Goal: Browse casually: Explore the website without a specific task or goal

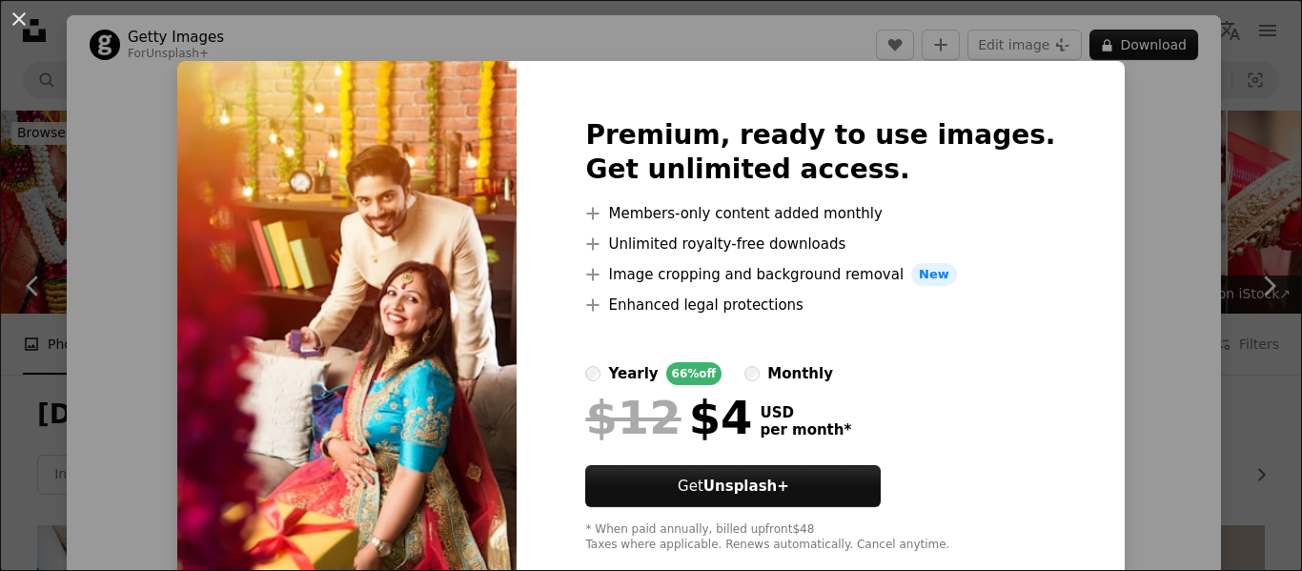
scroll to position [2388, 0]
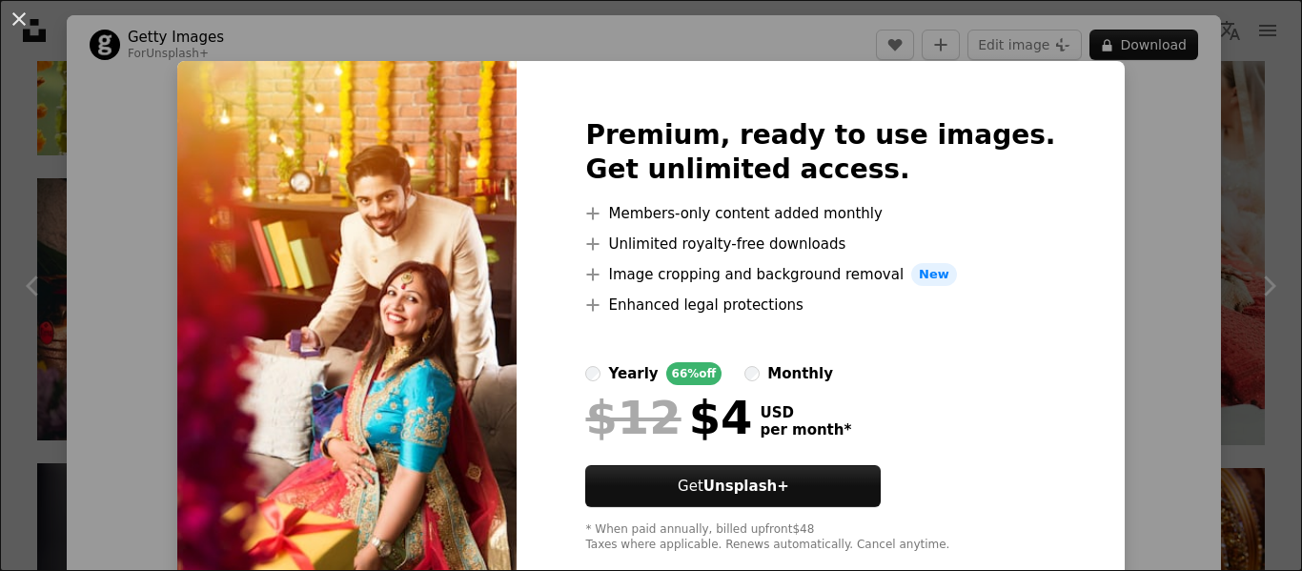
click at [1133, 376] on div "An X shape Premium, ready to use images. Get unlimited access. A plus sign Memb…" at bounding box center [651, 285] width 1302 height 571
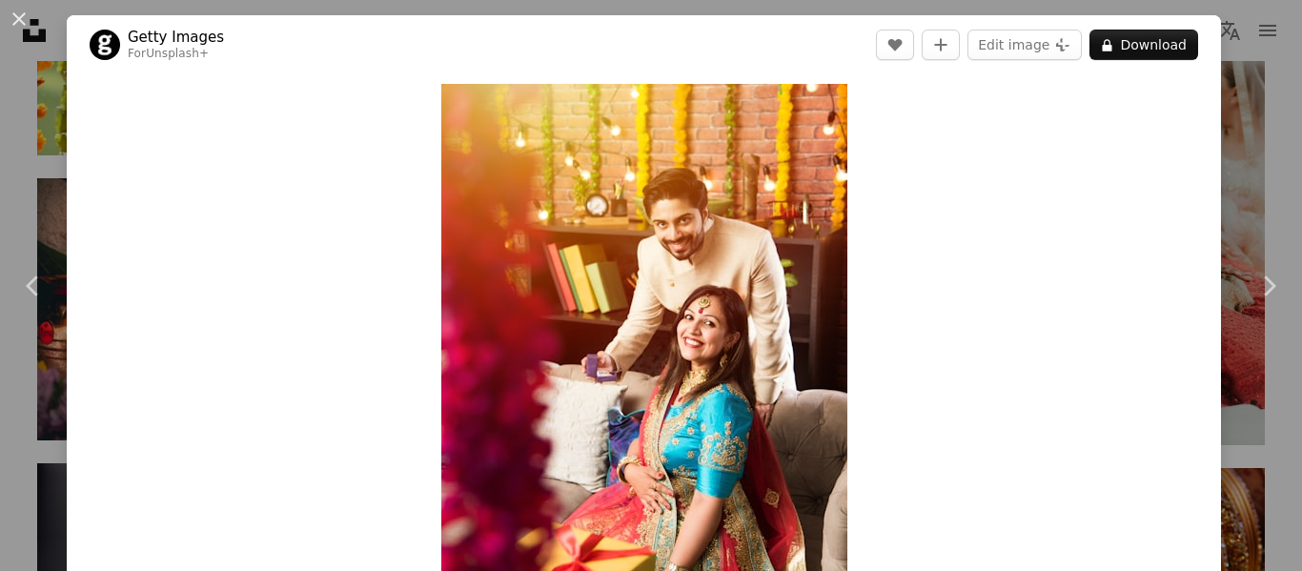
click at [1010, 271] on div "Zoom in" at bounding box center [644, 360] width 1154 height 572
click at [1235, 239] on link "Chevron right" at bounding box center [1268, 285] width 67 height 183
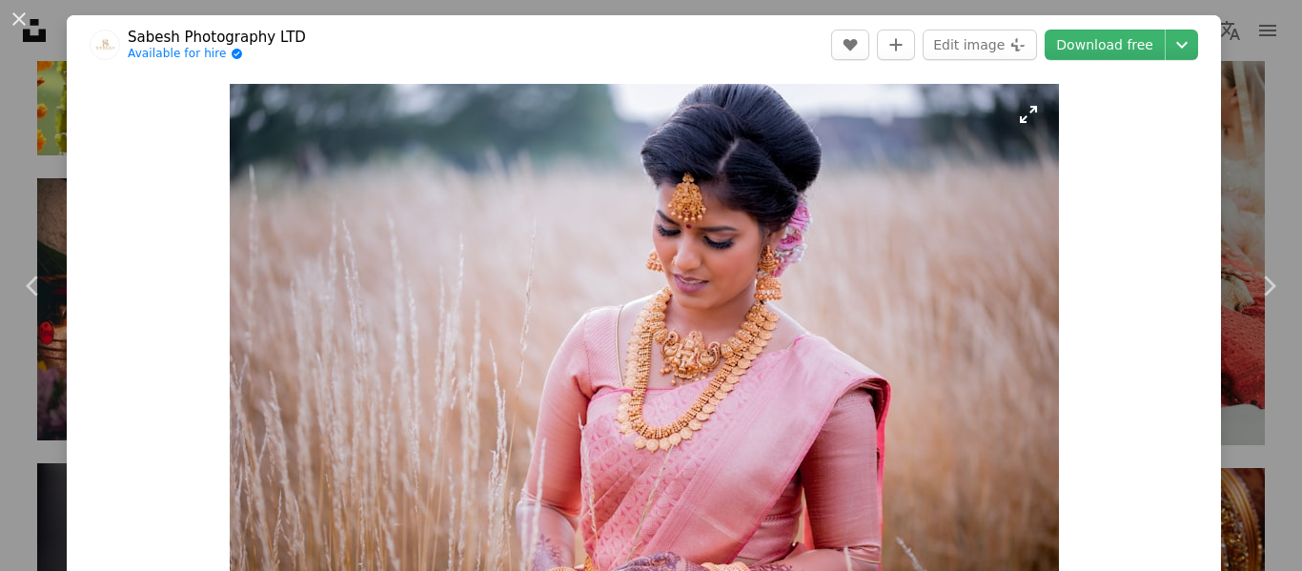
click at [773, 299] on img "Zoom in on this image" at bounding box center [644, 360] width 829 height 553
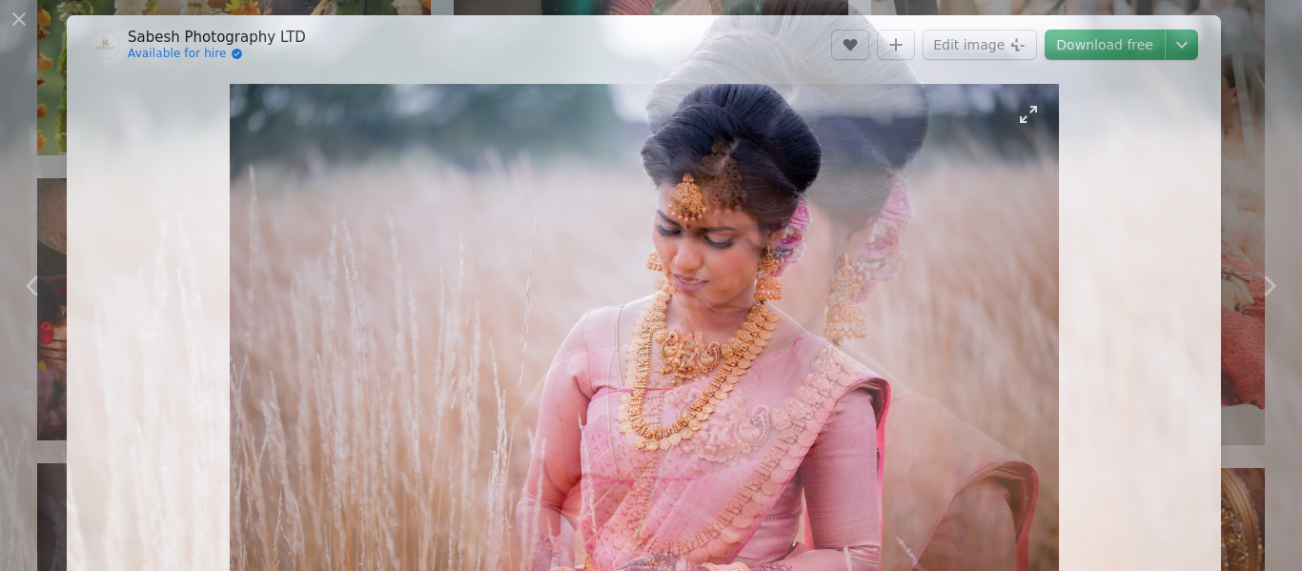
scroll to position [140, 0]
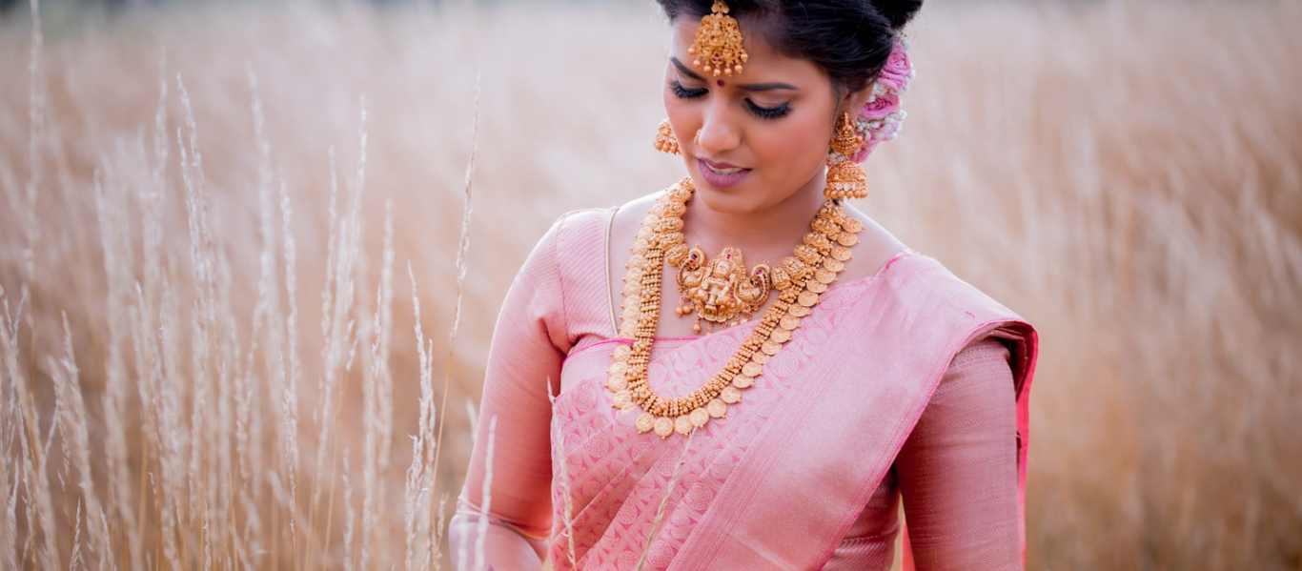
drag, startPoint x: 737, startPoint y: 239, endPoint x: 748, endPoint y: 241, distance: 11.6
click at [748, 241] on img "Zoom out on this image" at bounding box center [651, 293] width 1304 height 869
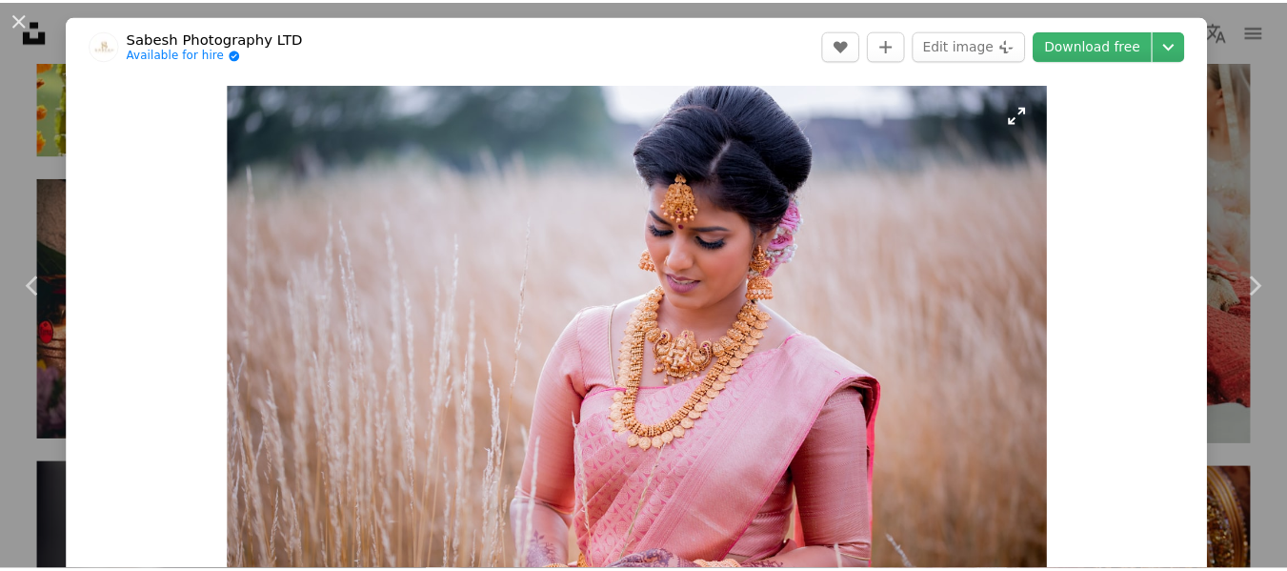
scroll to position [66, 0]
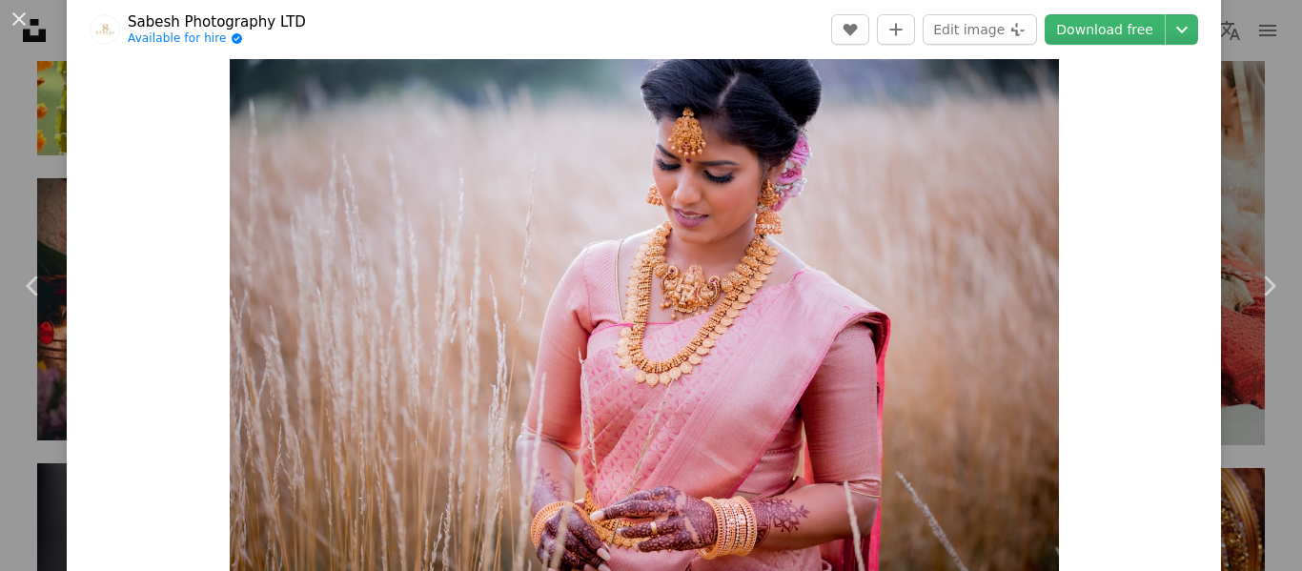
click at [1217, 115] on div "An X shape Chevron left Chevron right [PERSON_NAME] Photography LTD Available f…" at bounding box center [651, 285] width 1302 height 571
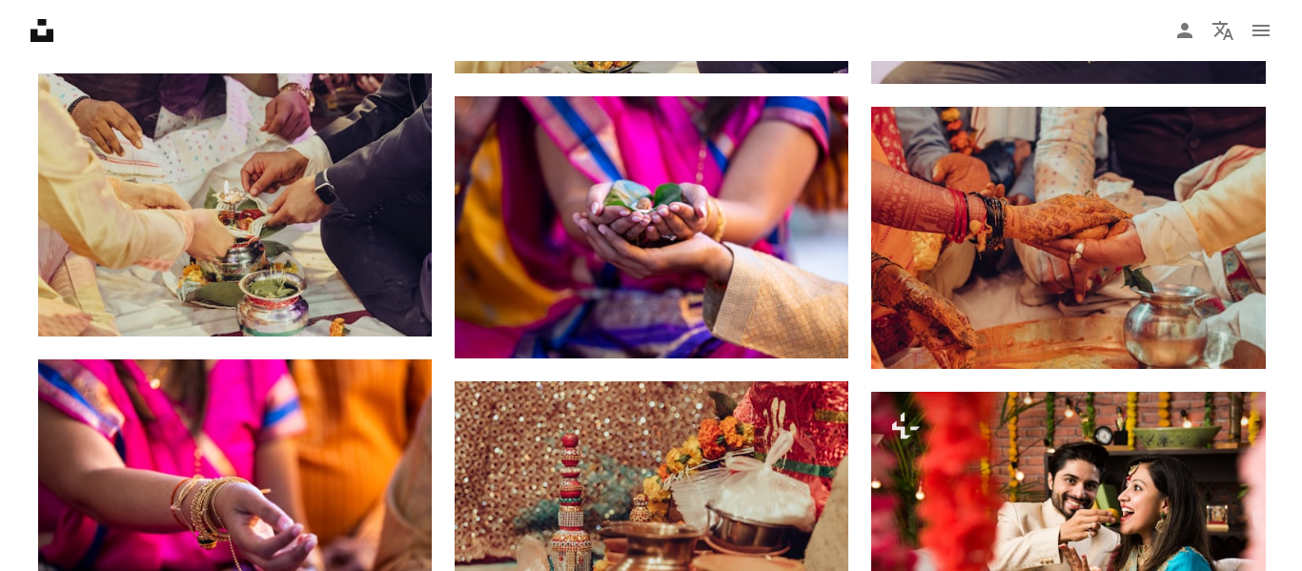
scroll to position [4485, 0]
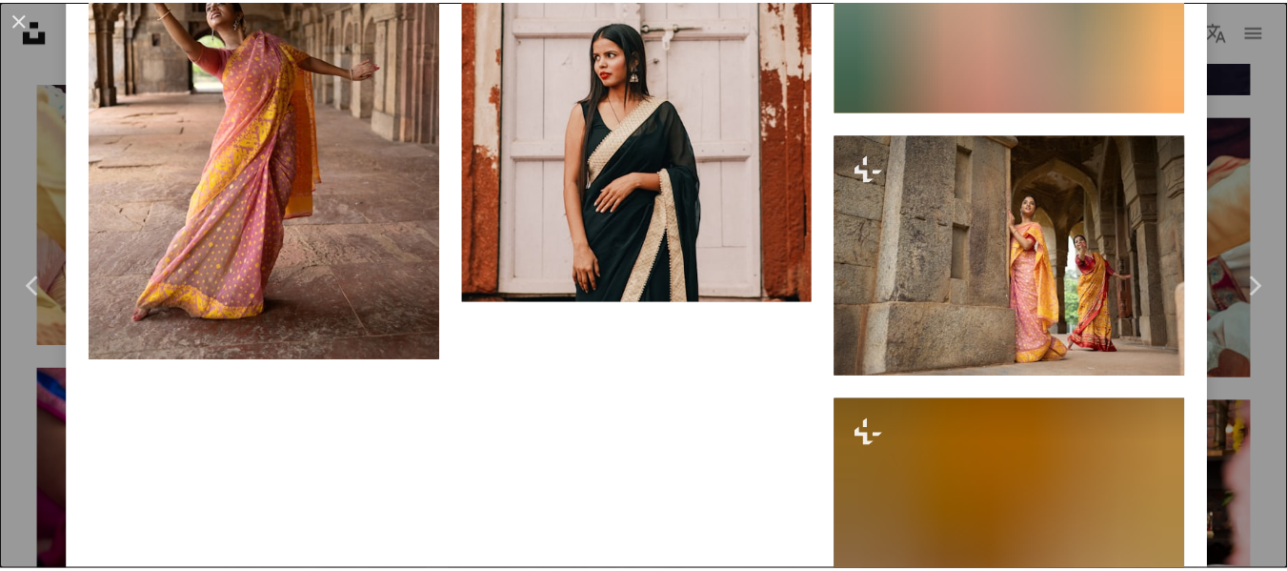
scroll to position [12354, 0]
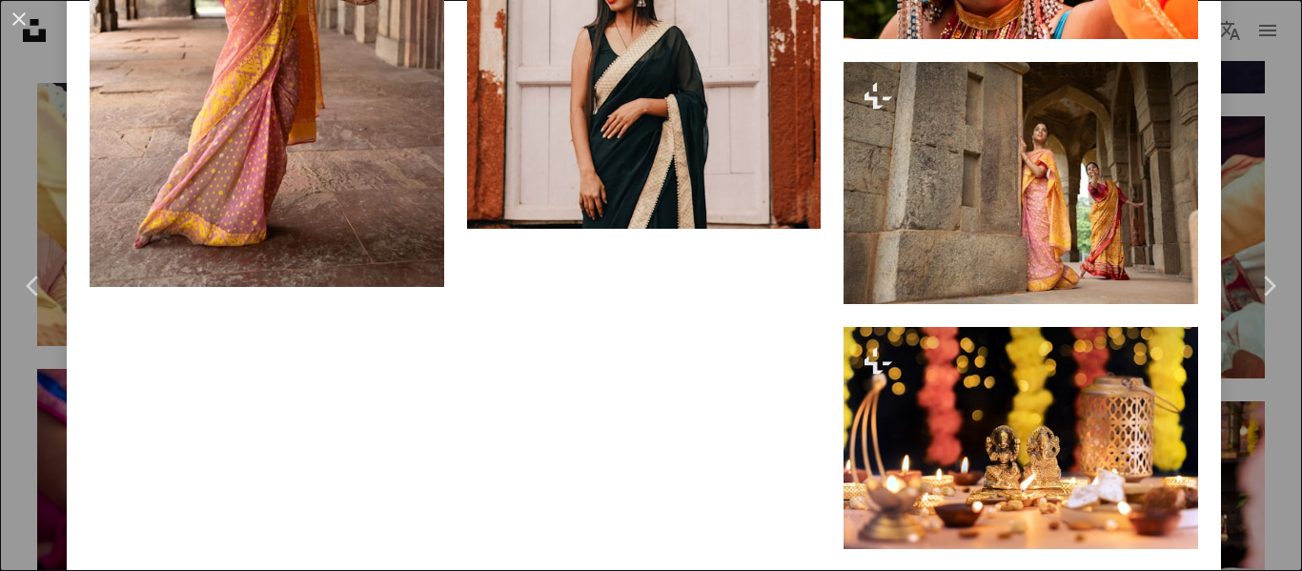
click at [1265, 436] on div "An X shape Chevron left Chevron right Getty Images For Unsplash+ A heart A plus…" at bounding box center [651, 285] width 1302 height 571
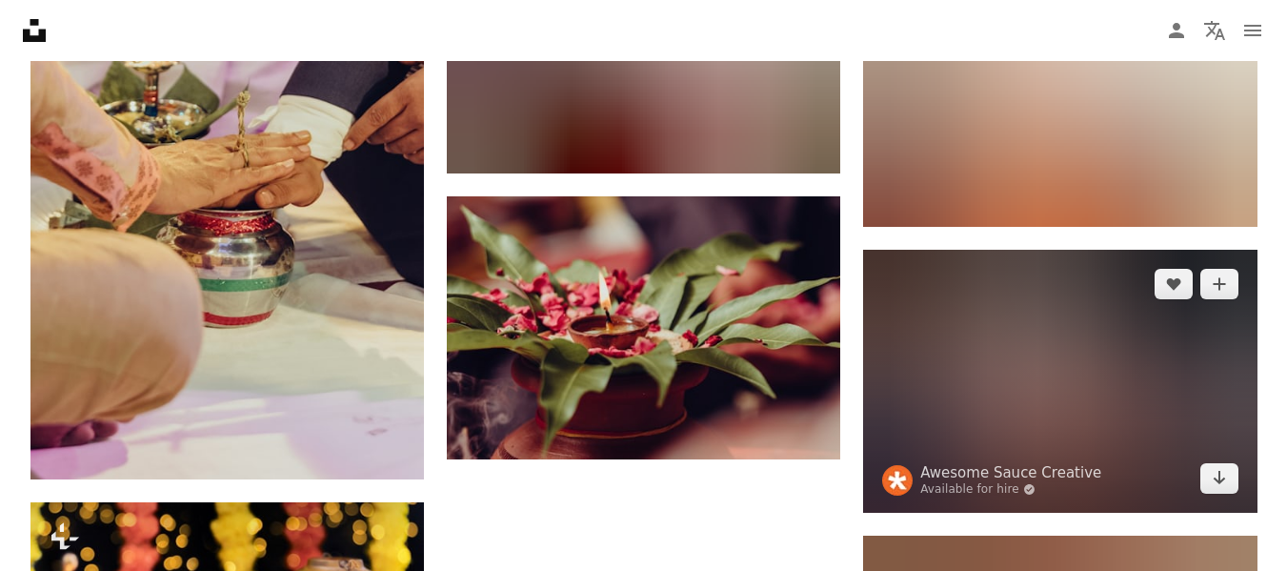
scroll to position [7236, 0]
